Goal: Download file/media

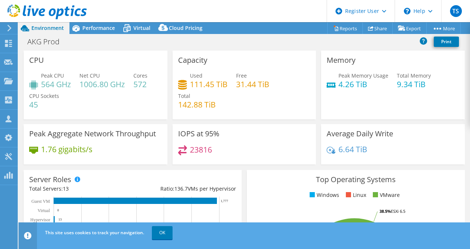
select select "USD"
click at [87, 29] on span "Performance" at bounding box center [98, 27] width 33 height 7
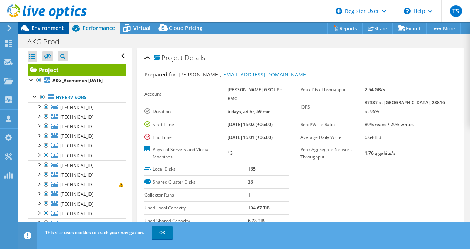
drag, startPoint x: 41, startPoint y: 28, endPoint x: 54, endPoint y: 31, distance: 13.6
click at [41, 28] on span "Environment" at bounding box center [47, 27] width 33 height 7
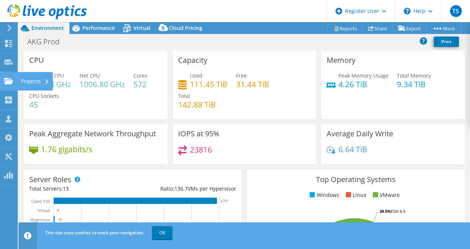
click at [8, 82] on use at bounding box center [8, 81] width 9 height 6
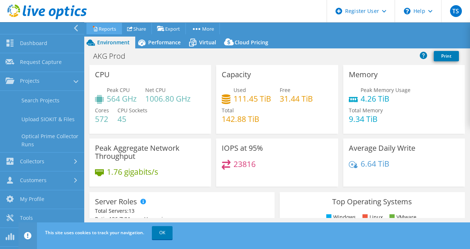
click at [107, 26] on link "Reports" at bounding box center [104, 28] width 35 height 11
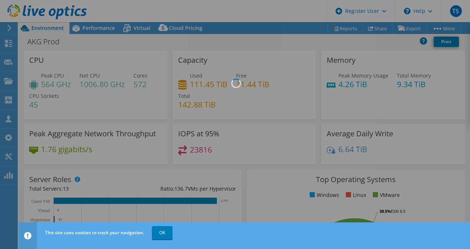
click at [307, 47] on div at bounding box center [235, 124] width 470 height 249
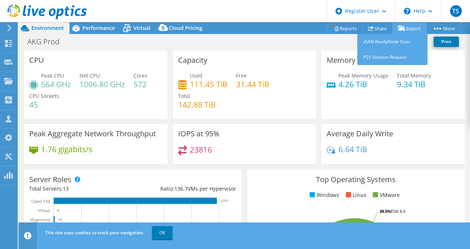
click at [407, 26] on link "Export" at bounding box center [410, 28] width 34 height 11
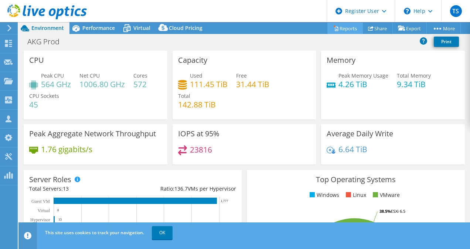
click at [344, 27] on link "Reports" at bounding box center [345, 28] width 35 height 11
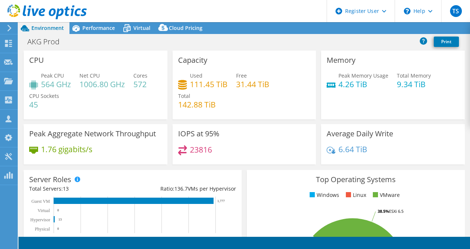
select select "USD"
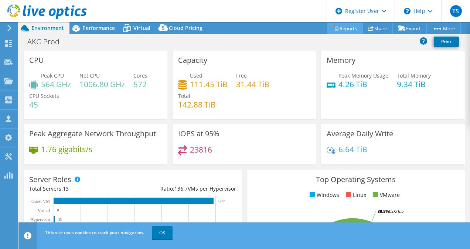
click at [334, 26] on icon at bounding box center [337, 29] width 6 height 6
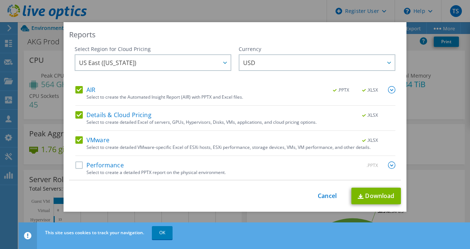
scroll to position [3, 0]
click at [79, 163] on label "Performance" at bounding box center [99, 164] width 48 height 7
click at [0, 0] on input "Performance" at bounding box center [0, 0] width 0 height 0
click at [388, 163] on img at bounding box center [391, 164] width 7 height 7
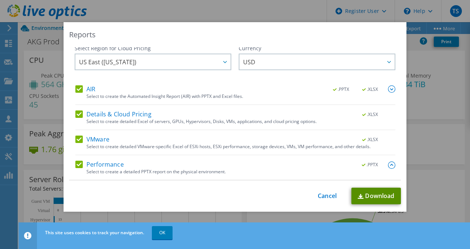
click at [378, 195] on link "Download" at bounding box center [377, 196] width 50 height 17
click at [324, 195] on link "Cancel" at bounding box center [327, 196] width 19 height 7
